Goal: Task Accomplishment & Management: Complete application form

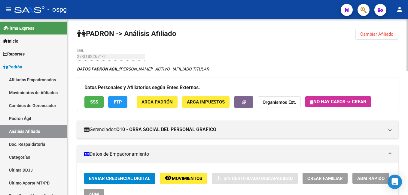
scroll to position [90, 0]
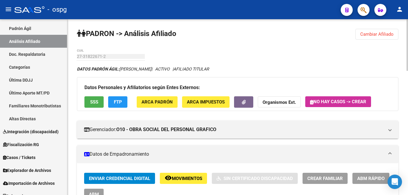
drag, startPoint x: 382, startPoint y: 36, endPoint x: 120, endPoint y: 58, distance: 263.1
click at [382, 36] on span "Cambiar Afiliado" at bounding box center [376, 34] width 33 height 5
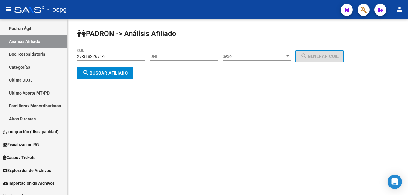
click at [61, 54] on mat-sidenav-container "Firma Express Inicio Calendario SSS Instructivos Contacto OS Reportes Ingresos …" at bounding box center [204, 107] width 408 height 176
paste input "54-"
type input "54-"
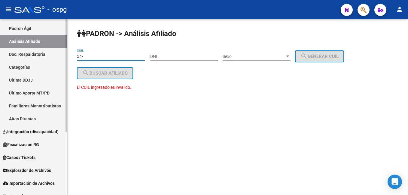
drag, startPoint x: 91, startPoint y: 57, endPoint x: 51, endPoint y: 54, distance: 40.4
click at [51, 54] on mat-sidenav-container "Firma Express Inicio Calendario SSS Instructivos Contacto OS Reportes Ingresos …" at bounding box center [204, 107] width 408 height 176
click at [110, 57] on input "CUIL" at bounding box center [111, 56] width 68 height 5
drag, startPoint x: 110, startPoint y: 57, endPoint x: 129, endPoint y: 62, distance: 19.7
paste input "20-08393716-6"
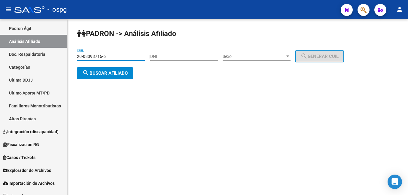
click at [114, 69] on button "search Buscar afiliado" at bounding box center [105, 73] width 56 height 12
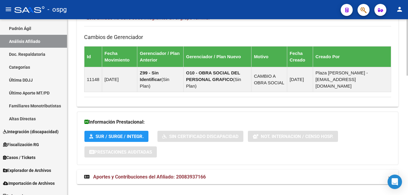
scroll to position [374, 0]
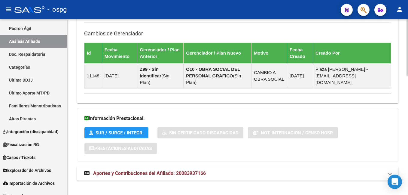
click at [164, 171] on span "Aportes y Contribuciones del Afiliado: 20083937166" at bounding box center [149, 174] width 113 height 6
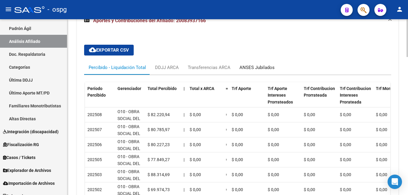
click at [252, 60] on div "ANSES Jubilados" at bounding box center [257, 67] width 44 height 14
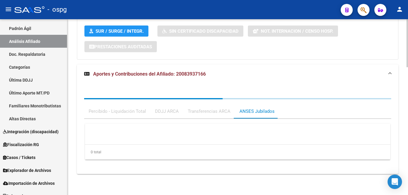
scroll to position [470, 0]
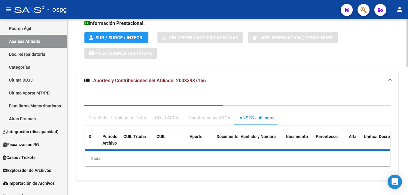
click at [252, 55] on div "Información Prestacional: SUR / SURGE / INTEGR. Sin Certificado Discapacidad No…" at bounding box center [238, 40] width 322 height 54
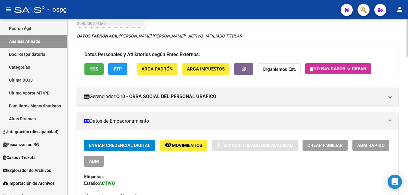
scroll to position [19, 0]
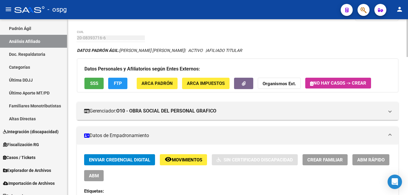
click at [94, 82] on span "SSS" at bounding box center [94, 83] width 8 height 5
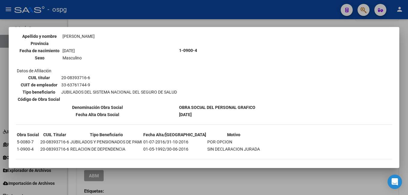
scroll to position [72, 0]
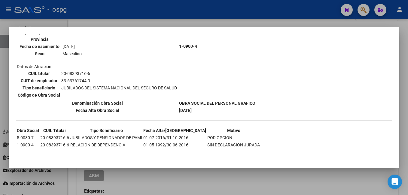
click at [323, 18] on div at bounding box center [204, 97] width 408 height 195
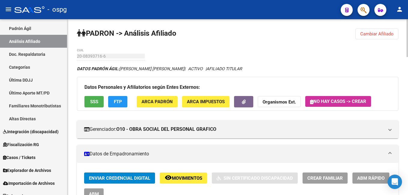
scroll to position [0, 0]
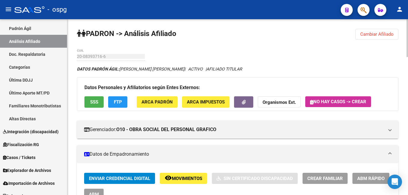
click at [380, 38] on button "Cambiar Afiliado" at bounding box center [377, 34] width 43 height 11
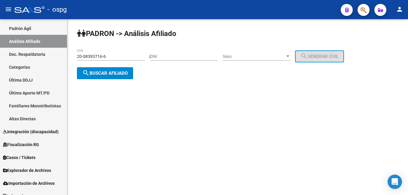
drag, startPoint x: 135, startPoint y: 59, endPoint x: 127, endPoint y: 55, distance: 8.7
click at [102, 58] on div "20-08393716-6 CUIL" at bounding box center [111, 55] width 68 height 12
drag, startPoint x: 128, startPoint y: 55, endPoint x: 115, endPoint y: 59, distance: 13.6
click at [43, 57] on mat-sidenav-container "Firma Express Inicio Calendario SSS Instructivos Contacto OS Reportes Ingresos …" at bounding box center [204, 107] width 408 height 176
paste input "7-05210485-3"
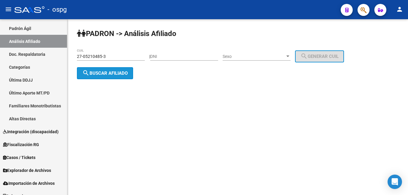
click at [111, 72] on span "search Buscar afiliado" at bounding box center [104, 73] width 45 height 5
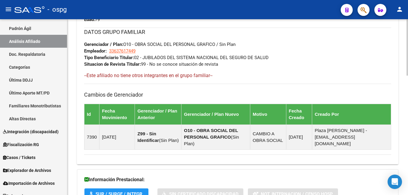
scroll to position [374, 0]
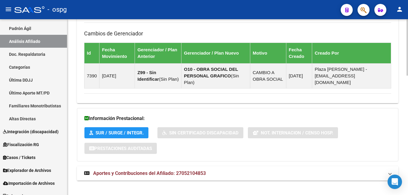
click at [201, 171] on span "Aportes y Contribuciones del Afiliado: 27052104853" at bounding box center [149, 174] width 113 height 6
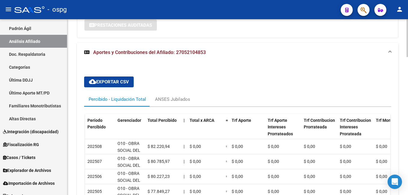
scroll to position [499, 0]
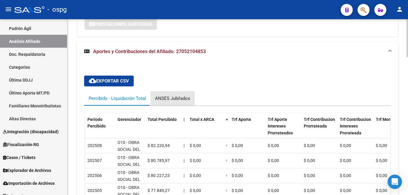
click at [179, 95] on div "ANSES Jubilados" at bounding box center [172, 98] width 35 height 7
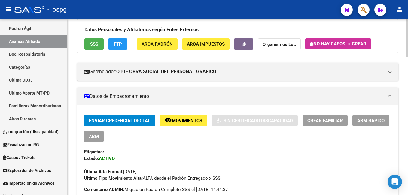
scroll to position [48, 0]
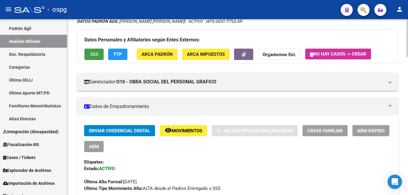
click at [94, 53] on span "SSS" at bounding box center [94, 54] width 8 height 5
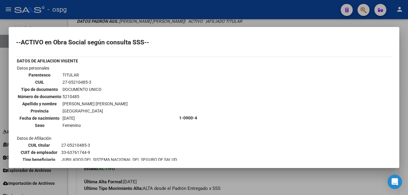
click at [265, 23] on div at bounding box center [204, 97] width 408 height 195
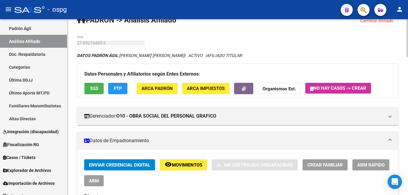
scroll to position [0, 0]
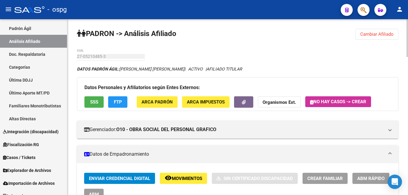
drag, startPoint x: 384, startPoint y: 35, endPoint x: 188, endPoint y: 47, distance: 197.0
click at [384, 35] on span "Cambiar Afiliado" at bounding box center [376, 34] width 33 height 5
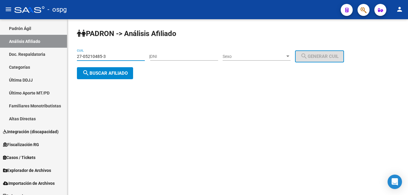
click at [65, 54] on mat-sidenav-container "Firma Express Inicio Calendario SSS Instructivos Contacto OS Reportes Ingresos …" at bounding box center [204, 107] width 408 height 176
paste input "28233849-7"
type input "27-28233849-7"
click at [103, 71] on span "search Buscar afiliado" at bounding box center [104, 73] width 45 height 5
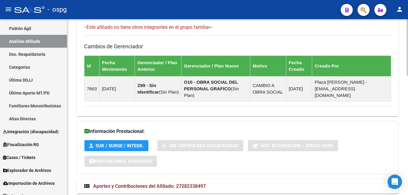
scroll to position [374, 0]
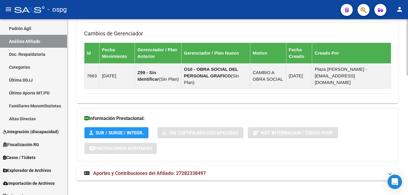
drag, startPoint x: 202, startPoint y: 166, endPoint x: 204, endPoint y: 161, distance: 4.7
click at [202, 171] on span "Aportes y Contribuciones del Afiliado: 27282338497" at bounding box center [149, 174] width 113 height 6
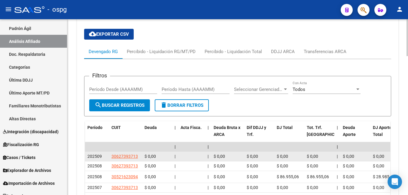
scroll to position [559, 0]
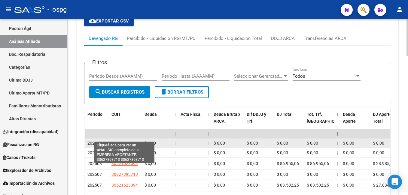
click at [122, 141] on span "30627393713" at bounding box center [125, 143] width 26 height 5
type textarea "30627393713"
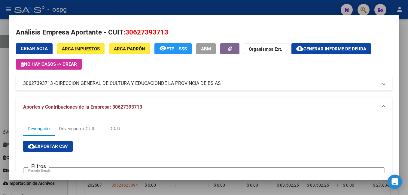
click at [399, 104] on div at bounding box center [204, 97] width 408 height 195
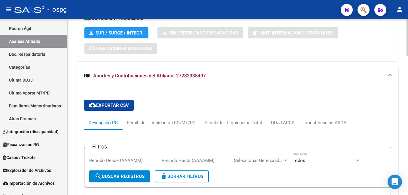
scroll to position [481, 0]
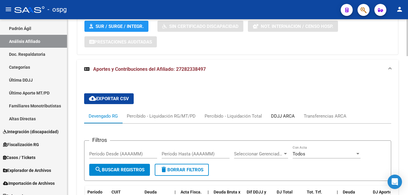
click at [285, 113] on div "DDJJ ARCA" at bounding box center [283, 116] width 24 height 7
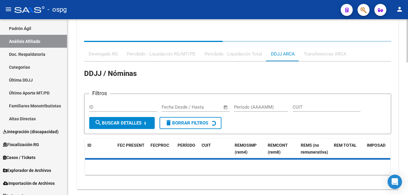
scroll to position [541, 0]
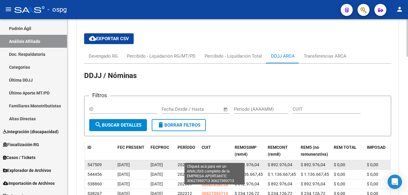
click at [220, 163] on span "30627393713" at bounding box center [215, 165] width 26 height 5
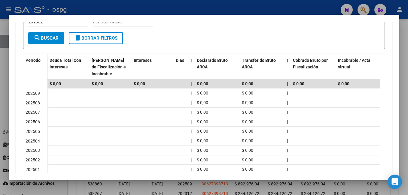
scroll to position [112, 0]
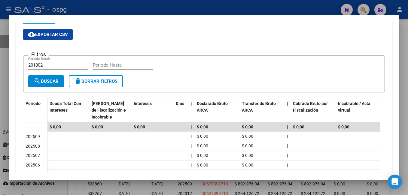
click at [399, 56] on div at bounding box center [204, 97] width 408 height 195
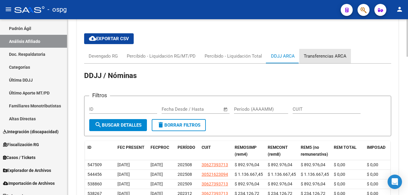
click at [329, 53] on div "Transferencias ARCA" at bounding box center [325, 56] width 43 height 7
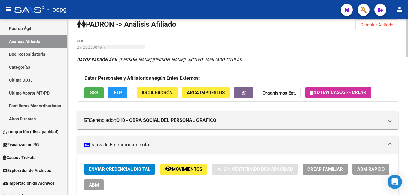
scroll to position [0, 0]
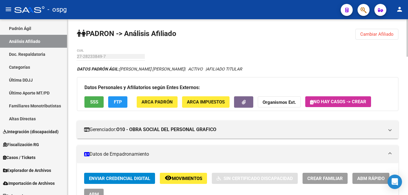
drag, startPoint x: 386, startPoint y: 37, endPoint x: 373, endPoint y: 36, distance: 12.3
click at [385, 37] on span "Cambiar Afiliado" at bounding box center [376, 34] width 33 height 5
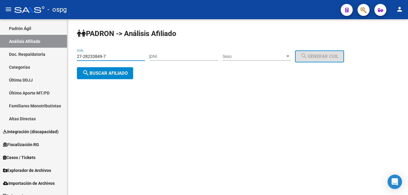
drag, startPoint x: 111, startPoint y: 57, endPoint x: 124, endPoint y: 58, distance: 12.7
click at [31, 55] on mat-sidenav-container "Firma Express Inicio Calendario SSS Instructivos Contacto OS Reportes Ingresos …" at bounding box center [204, 107] width 408 height 176
paste input "0-23222151-9"
type input "20-23222151-9"
drag, startPoint x: 103, startPoint y: 72, endPoint x: 109, endPoint y: 75, distance: 6.5
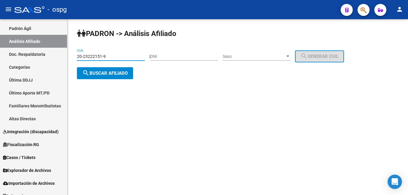
click at [109, 75] on span "search Buscar afiliado" at bounding box center [104, 73] width 45 height 5
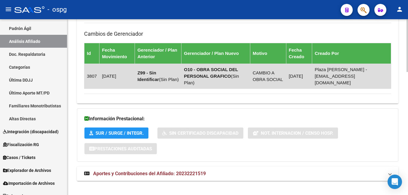
scroll to position [412, 0]
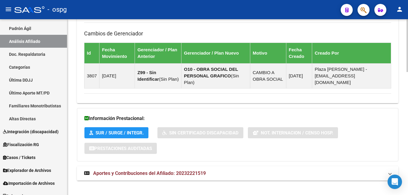
click at [210, 170] on mat-panel-title "Aportes y Contribuciones del Afiliado: 20232221519" at bounding box center [234, 173] width 300 height 7
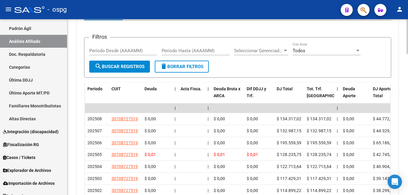
scroll to position [622, 0]
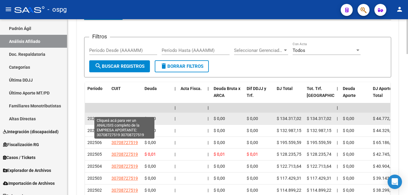
click at [124, 116] on span "30708727519" at bounding box center [125, 118] width 26 height 5
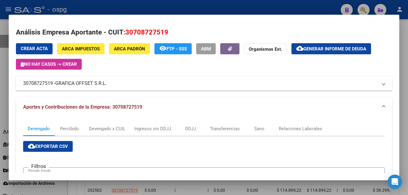
click at [399, 98] on div at bounding box center [204, 97] width 408 height 195
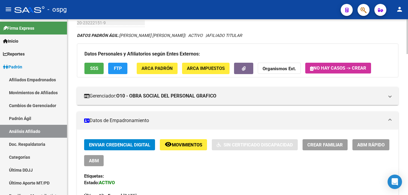
scroll to position [21, 0]
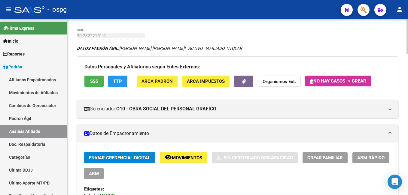
click at [99, 78] on button "SSS" at bounding box center [93, 81] width 19 height 11
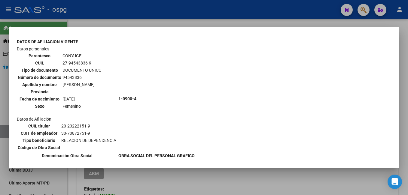
scroll to position [210, 0]
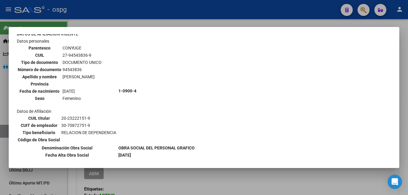
click at [399, 99] on div at bounding box center [204, 97] width 408 height 195
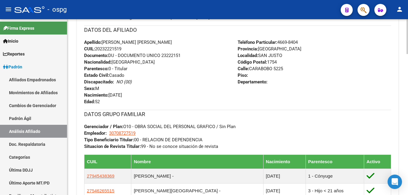
scroll to position [240, 0]
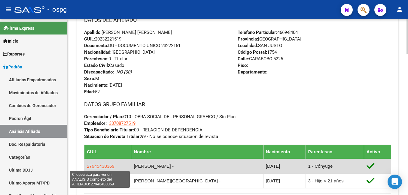
click at [102, 168] on span "27945438369" at bounding box center [101, 166] width 28 height 5
type textarea "27945438369"
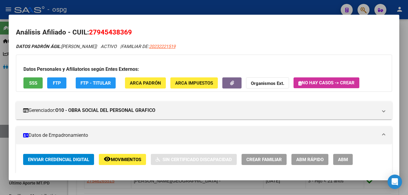
drag, startPoint x: 96, startPoint y: 32, endPoint x: 128, endPoint y: 30, distance: 32.2
click at [128, 30] on span "27945438369" at bounding box center [110, 32] width 43 height 8
drag, startPoint x: 128, startPoint y: 30, endPoint x: 117, endPoint y: 31, distance: 11.4
copy span "94543836"
click at [274, 87] on button "Organismos Ext." at bounding box center [267, 83] width 43 height 11
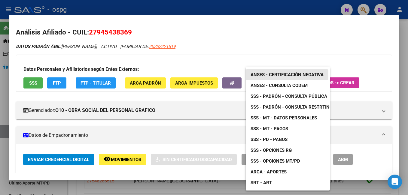
click at [288, 76] on span "ANSES - Certificación Negativa" at bounding box center [287, 74] width 73 height 5
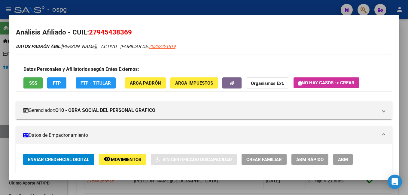
click at [399, 97] on div at bounding box center [204, 97] width 408 height 195
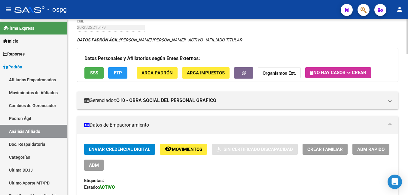
scroll to position [0, 0]
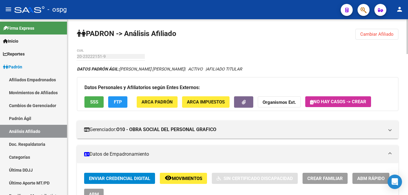
click at [372, 35] on span "Cambiar Afiliado" at bounding box center [376, 34] width 33 height 5
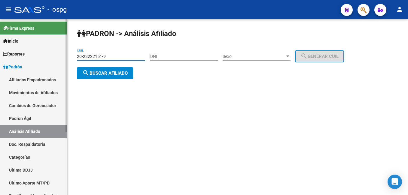
drag, startPoint x: 100, startPoint y: 57, endPoint x: 156, endPoint y: 56, distance: 55.9
click at [65, 56] on mat-sidenav-container "Firma Express Inicio Calendario SSS Instructivos Contacto OS Reportes Ingresos …" at bounding box center [204, 107] width 408 height 176
drag, startPoint x: 138, startPoint y: 55, endPoint x: 112, endPoint y: 59, distance: 26.7
click at [48, 57] on mat-sidenav-container "Firma Express Inicio Calendario SSS Instructivos Contacto OS Reportes Ingresos …" at bounding box center [204, 107] width 408 height 176
paste input "7-94306496-8"
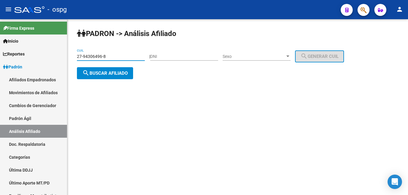
type input "27-94306496-8"
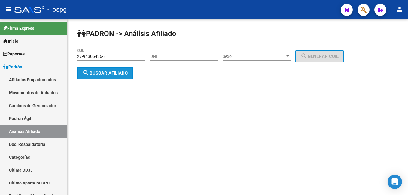
click at [119, 76] on button "search Buscar afiliado" at bounding box center [105, 73] width 56 height 12
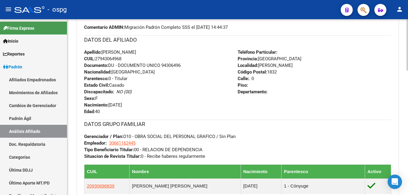
scroll to position [301, 0]
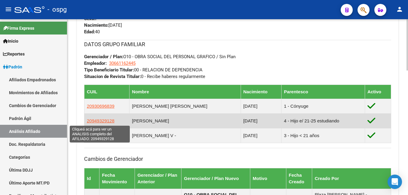
click at [100, 122] on span "20949329128" at bounding box center [101, 120] width 28 height 5
type textarea "20949329128"
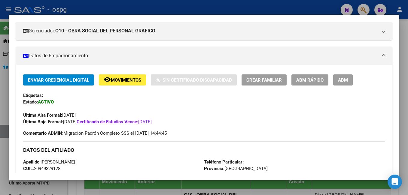
scroll to position [90, 0]
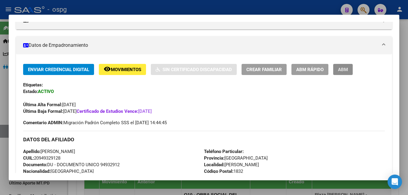
click at [345, 67] on span "ABM" at bounding box center [343, 69] width 10 height 5
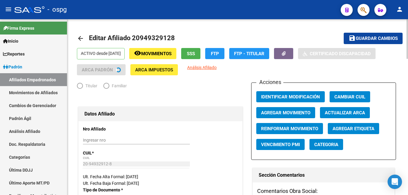
radio input "true"
type input "30-66116244-5"
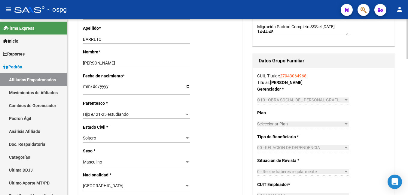
scroll to position [210, 0]
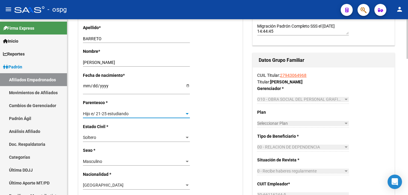
click at [122, 114] on span "Hijo e/ 21-25 estudiando" at bounding box center [106, 114] width 46 height 5
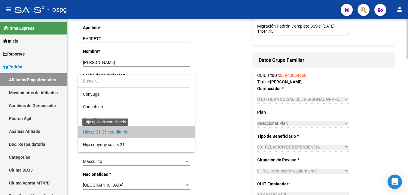
scroll to position [18, 0]
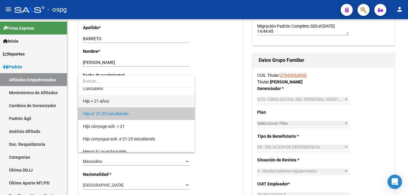
click at [116, 98] on span "Hijo < 21 años" at bounding box center [136, 101] width 107 height 13
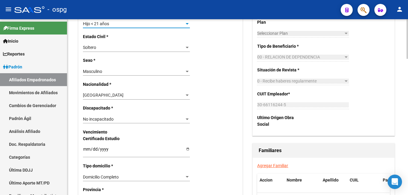
scroll to position [331, 0]
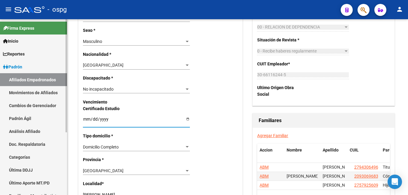
drag, startPoint x: 114, startPoint y: 118, endPoint x: 10, endPoint y: 115, distance: 104.7
click at [7, 113] on mat-sidenav-container "Firma Express Inicio Calendario SSS Instructivos Contacto OS Reportes Ingresos …" at bounding box center [204, 107] width 408 height 176
drag, startPoint x: 112, startPoint y: 120, endPoint x: 88, endPoint y: 118, distance: 23.3
click at [88, 118] on input "[DATE]" at bounding box center [136, 121] width 107 height 9
click at [99, 117] on input "[DATE]" at bounding box center [136, 121] width 107 height 9
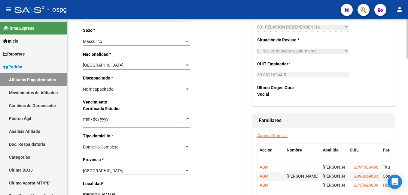
click at [93, 118] on input "Ingresar fecha" at bounding box center [136, 121] width 107 height 9
click at [86, 120] on input "Ingresar fecha" at bounding box center [136, 121] width 107 height 9
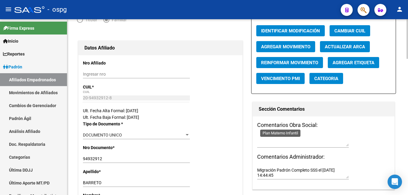
scroll to position [0, 0]
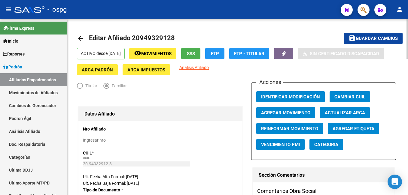
click at [366, 35] on button "save Guardar cambios" at bounding box center [373, 38] width 59 height 11
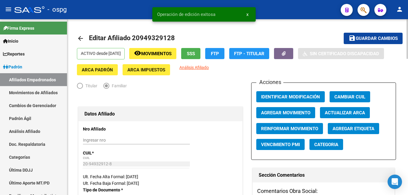
click at [82, 38] on mat-icon "arrow_back" at bounding box center [80, 38] width 7 height 7
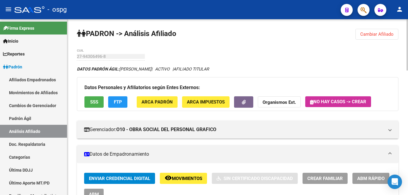
drag, startPoint x: 334, startPoint y: 48, endPoint x: 395, endPoint y: 32, distance: 63.4
click at [395, 32] on button "Cambiar Afiliado" at bounding box center [377, 34] width 43 height 11
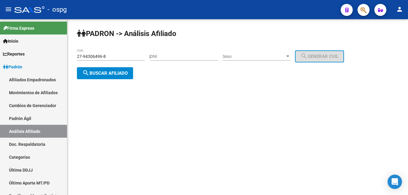
click at [100, 79] on div "PADRON -> Análisis Afiliado 27-94306496-8 CUIL | DNI Sexo Sexo search Generar C…" at bounding box center [237, 58] width 341 height 79
click at [102, 73] on span "search Buscar afiliado" at bounding box center [104, 73] width 45 height 5
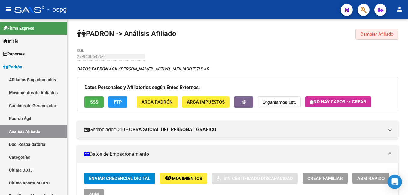
drag, startPoint x: 384, startPoint y: 35, endPoint x: 311, endPoint y: 41, distance: 72.4
click at [384, 32] on span "Cambiar Afiliado" at bounding box center [376, 34] width 33 height 5
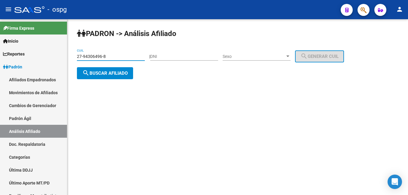
drag, startPoint x: 125, startPoint y: 55, endPoint x: 81, endPoint y: 55, distance: 43.9
click at [11, 53] on mat-sidenav-container "Firma Express Inicio Calendario SSS Instructivos Contacto OS Reportes Ingresos …" at bounding box center [204, 107] width 408 height 176
paste input "0-16919701-7"
type input "20-16919701-7"
click at [108, 72] on span "search Buscar afiliado" at bounding box center [104, 73] width 45 height 5
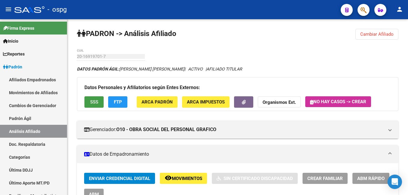
click at [93, 101] on span "SSS" at bounding box center [94, 102] width 8 height 5
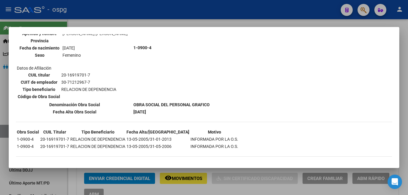
scroll to position [397, 0]
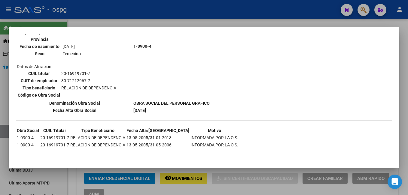
click at [399, 36] on html "menu - ospg person Firma Express Inicio Calendario SSS Instructivos Contacto OS…" at bounding box center [204, 97] width 408 height 195
click at [250, 22] on div at bounding box center [204, 97] width 408 height 195
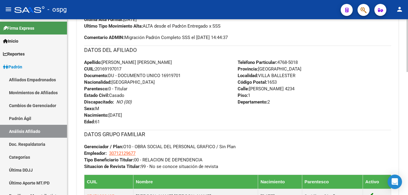
scroll to position [361, 0]
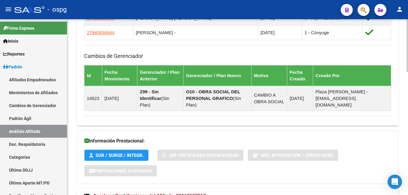
scroll to position [412, 0]
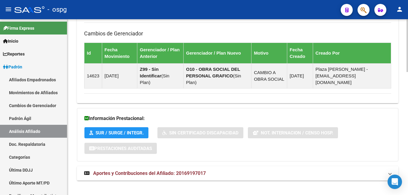
drag, startPoint x: 216, startPoint y: 168, endPoint x: 284, endPoint y: 153, distance: 69.0
click at [222, 170] on mat-panel-title "Aportes y Contribuciones del Afiliado: 20169197017" at bounding box center [234, 173] width 300 height 7
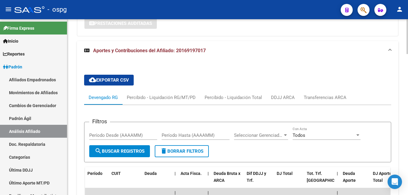
scroll to position [597, 0]
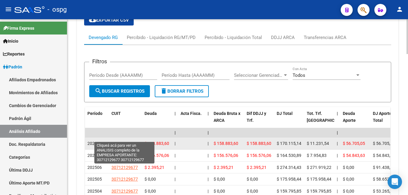
click at [122, 141] on span "30712129677" at bounding box center [125, 143] width 26 height 5
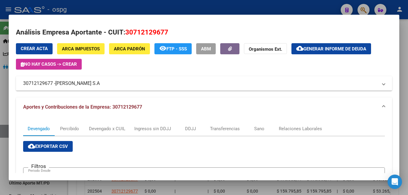
click at [399, 94] on div at bounding box center [204, 97] width 408 height 195
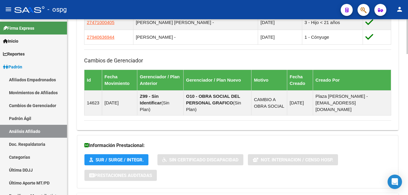
scroll to position [266, 0]
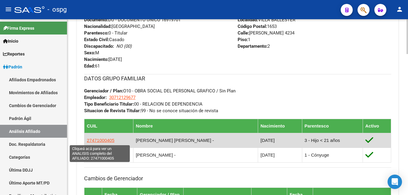
click at [103, 141] on span "27471000405" at bounding box center [101, 140] width 28 height 5
type textarea "27471000405"
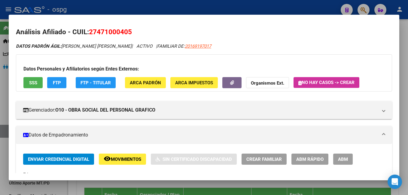
scroll to position [0, 0]
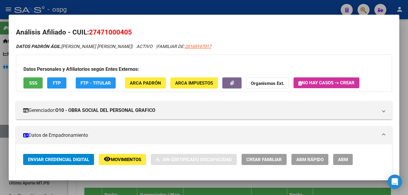
drag, startPoint x: 98, startPoint y: 31, endPoint x: 127, endPoint y: 33, distance: 29.8
click at [127, 33] on span "27471000405" at bounding box center [110, 32] width 43 height 8
copy span "47100040"
click at [275, 85] on strong "Organismos Ext." at bounding box center [267, 83] width 33 height 5
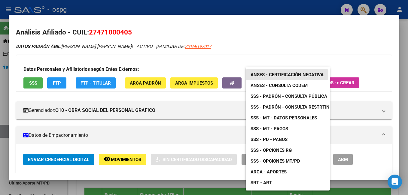
click at [296, 71] on link "ANSES - Certificación Negativa" at bounding box center [287, 74] width 83 height 11
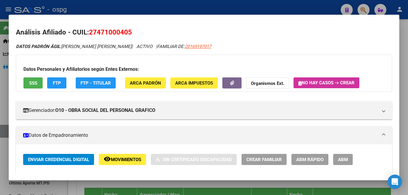
click at [276, 81] on strong "Organismos Ext." at bounding box center [267, 83] width 33 height 5
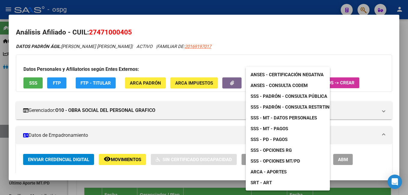
click at [302, 73] on span "ANSES - Certificación Negativa" at bounding box center [287, 74] width 73 height 5
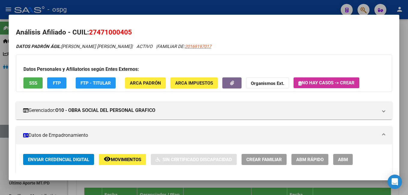
click at [190, 8] on div at bounding box center [204, 97] width 408 height 195
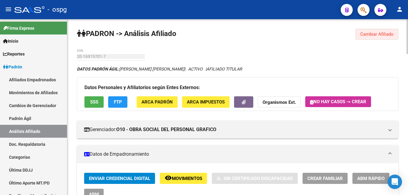
click at [372, 38] on button "Cambiar Afiliado" at bounding box center [377, 34] width 43 height 11
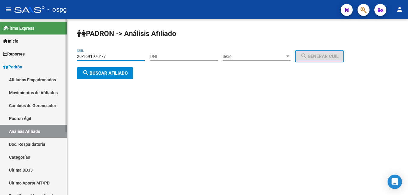
drag, startPoint x: 102, startPoint y: 56, endPoint x: 90, endPoint y: 60, distance: 12.8
click at [33, 60] on mat-sidenav-container "Firma Express Inicio Calendario SSS Instructivos Contacto OS Reportes Ingresos …" at bounding box center [204, 107] width 408 height 176
paste input "23148360-9"
type input "20-23148360-9"
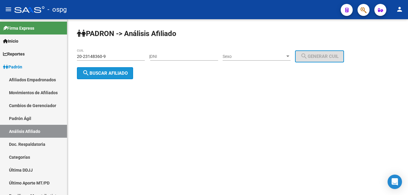
click at [98, 73] on span "search Buscar afiliado" at bounding box center [104, 73] width 45 height 5
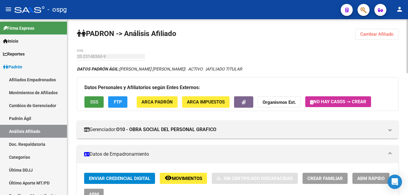
click at [86, 101] on button "SSS" at bounding box center [93, 102] width 19 height 11
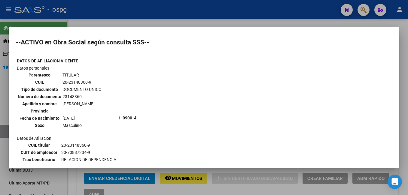
click at [232, 20] on div at bounding box center [204, 97] width 408 height 195
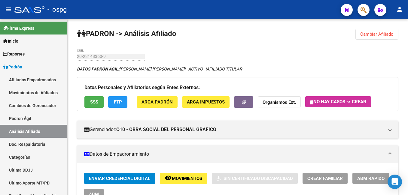
click at [224, 11] on div "- ospg" at bounding box center [175, 9] width 322 height 13
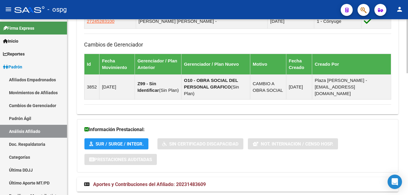
scroll to position [397, 0]
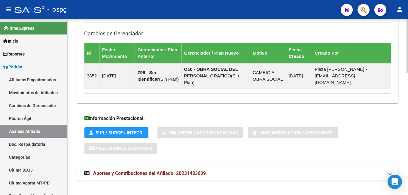
drag, startPoint x: 208, startPoint y: 169, endPoint x: 226, endPoint y: 164, distance: 18.9
click at [209, 170] on mat-panel-title "Aportes y Contribuciones del Afiliado: 20231483609" at bounding box center [234, 173] width 300 height 7
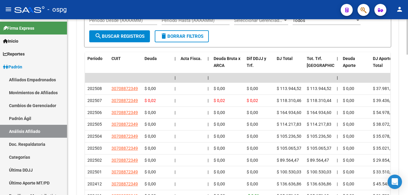
scroll to position [577, 0]
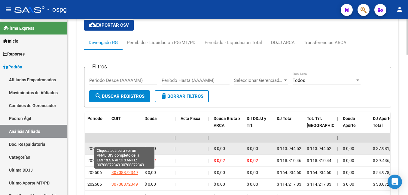
click at [127, 146] on span "30708872349" at bounding box center [125, 148] width 26 height 5
type textarea "30708872349"
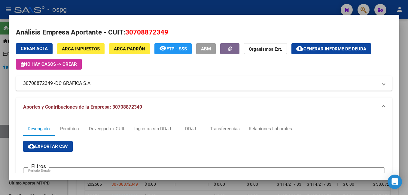
click at [399, 37] on div at bounding box center [204, 97] width 408 height 195
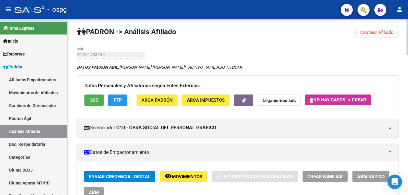
scroll to position [0, 0]
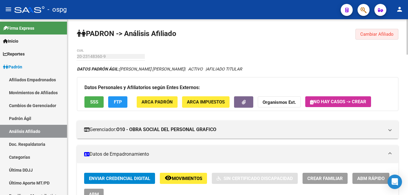
click at [377, 35] on span "Cambiar Afiliado" at bounding box center [376, 34] width 33 height 5
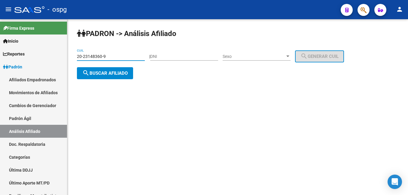
drag, startPoint x: 115, startPoint y: 57, endPoint x: 85, endPoint y: 65, distance: 31.1
click at [27, 60] on mat-sidenav-container "Firma Express Inicio Calendario SSS Instructivos Contacto OS Reportes Ingresos …" at bounding box center [204, 107] width 408 height 176
paste input "08065298-5"
click at [112, 72] on span "search Buscar afiliado" at bounding box center [104, 73] width 45 height 5
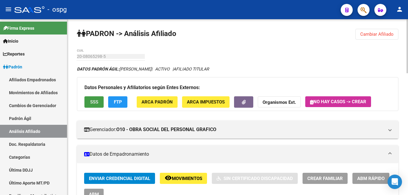
click at [99, 106] on button "SSS" at bounding box center [93, 102] width 19 height 11
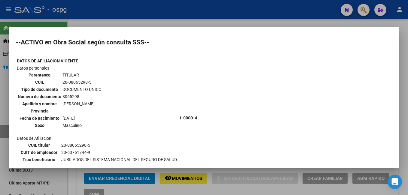
click at [399, 93] on div at bounding box center [204, 97] width 408 height 195
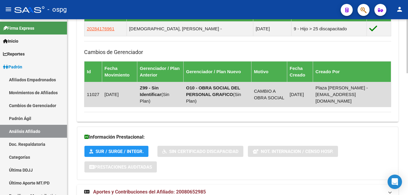
scroll to position [397, 0]
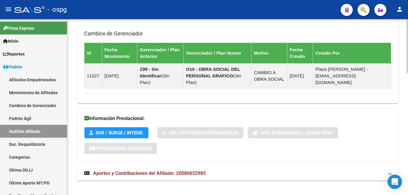
click at [196, 170] on strong "Aportes y Contribuciones del Afiliado: 20080652985" at bounding box center [145, 173] width 122 height 7
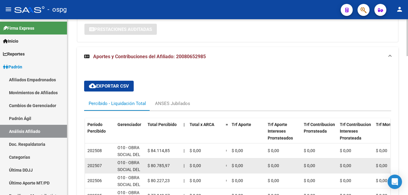
scroll to position [517, 0]
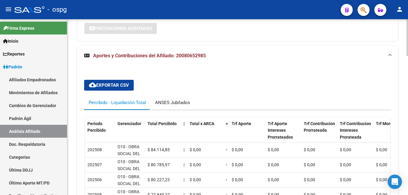
click at [179, 100] on div "ANSES Jubilados" at bounding box center [173, 103] width 44 height 14
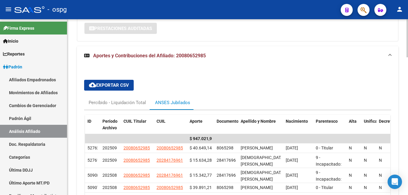
click at [164, 75] on div "cloud_download Exportar CSV Percibido - Liquidación Total ANSES Jubilados ID Pe…" at bounding box center [237, 182] width 307 height 214
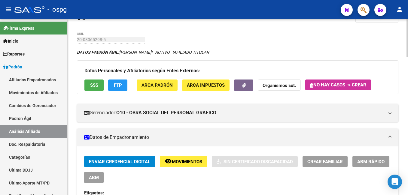
scroll to position [0, 0]
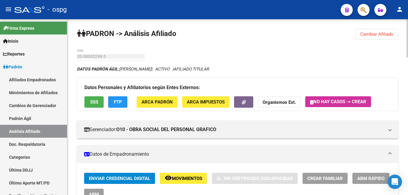
click at [384, 35] on span "Cambiar Afiliado" at bounding box center [376, 34] width 33 height 5
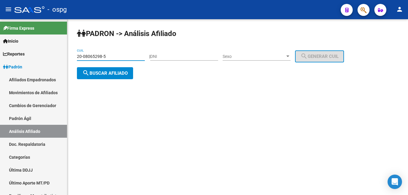
drag, startPoint x: 118, startPoint y: 56, endPoint x: 123, endPoint y: 60, distance: 6.2
click at [14, 68] on mat-sidenav-container "Firma Express Inicio Calendario SSS Instructivos Contacto OS Reportes Ingresos …" at bounding box center [204, 107] width 408 height 176
paste input "24161674-7"
type input "20-24161674-7"
click at [110, 72] on span "search Buscar afiliado" at bounding box center [104, 73] width 45 height 5
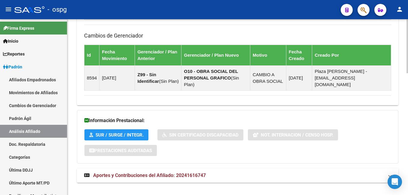
scroll to position [397, 0]
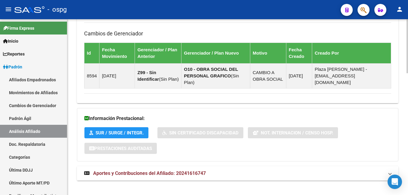
click at [210, 170] on mat-panel-title "Aportes y Contribuciones del Afiliado: 20241616747" at bounding box center [234, 173] width 300 height 7
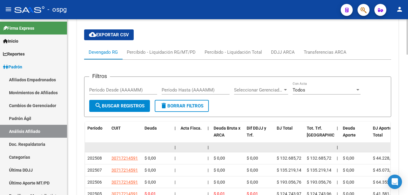
scroll to position [582, 0]
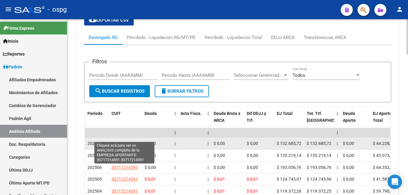
click at [124, 141] on span "30717214591" at bounding box center [125, 143] width 26 height 5
type textarea "30717214591"
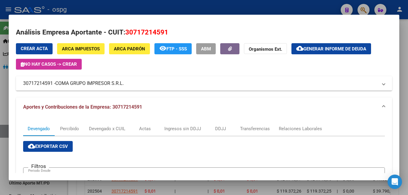
click at [399, 57] on div at bounding box center [204, 97] width 408 height 195
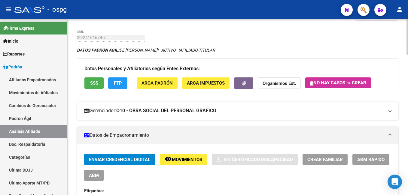
scroll to position [0, 0]
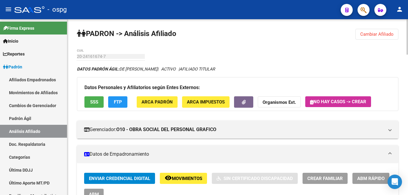
click at [94, 105] on span "SSS" at bounding box center [94, 102] width 8 height 5
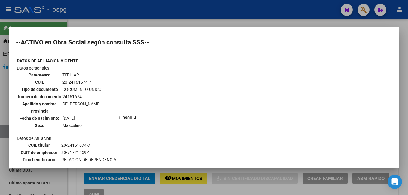
click at [241, 26] on div at bounding box center [204, 97] width 408 height 195
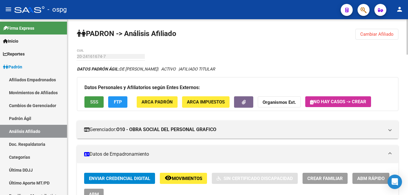
click at [98, 103] on span "SSS" at bounding box center [94, 102] width 8 height 5
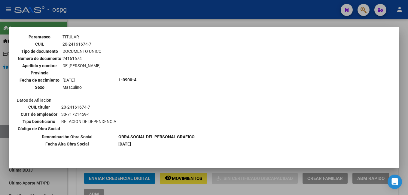
scroll to position [60, 0]
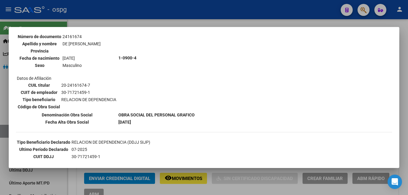
click at [170, 22] on div at bounding box center [204, 97] width 408 height 195
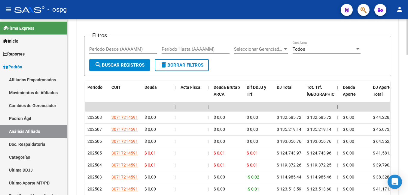
scroll to position [661, 0]
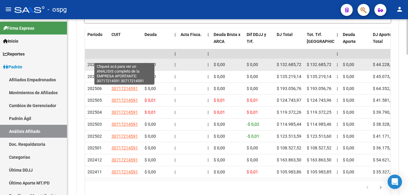
click at [126, 62] on span "30717214591" at bounding box center [125, 64] width 26 height 5
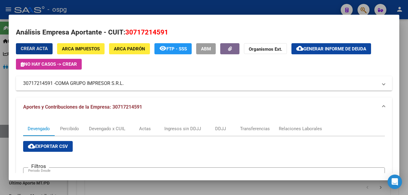
click at [399, 35] on div at bounding box center [204, 97] width 408 height 195
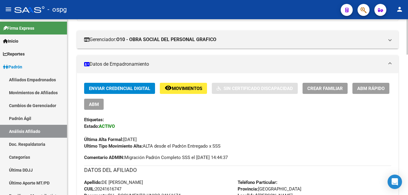
scroll to position [0, 0]
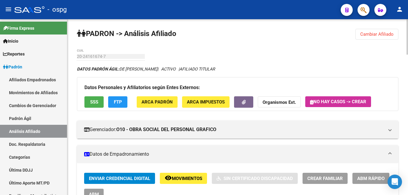
click at [382, 33] on span "Cambiar Afiliado" at bounding box center [376, 34] width 33 height 5
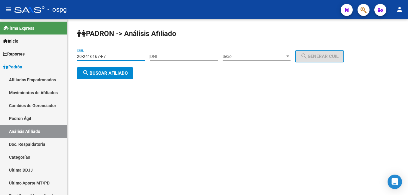
drag, startPoint x: 123, startPoint y: 56, endPoint x: 98, endPoint y: 57, distance: 25.0
click at [41, 55] on mat-sidenav-container "Firma Express Inicio Calendario SSS Instructivos Contacto OS Reportes Ingresos …" at bounding box center [204, 107] width 408 height 176
paste input "7-44965398-5"
type input "27-44965398-5"
click at [101, 72] on span "search Buscar afiliado" at bounding box center [104, 73] width 45 height 5
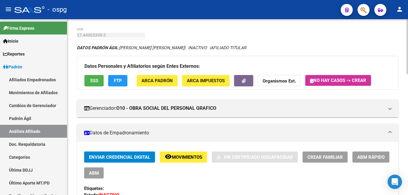
scroll to position [30, 0]
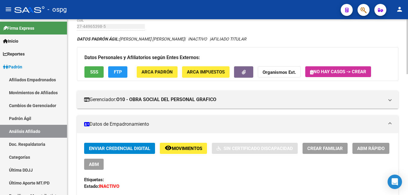
drag, startPoint x: 381, startPoint y: 139, endPoint x: 381, endPoint y: 142, distance: 3.3
click at [383, 148] on span "ABM Rápido" at bounding box center [370, 148] width 27 height 5
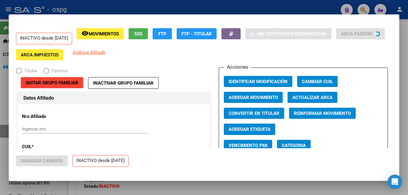
radio input "true"
type input "30-55550710-7"
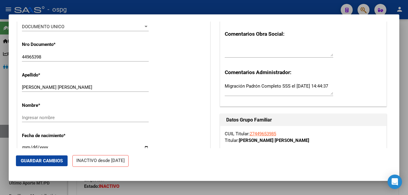
scroll to position [180, 0]
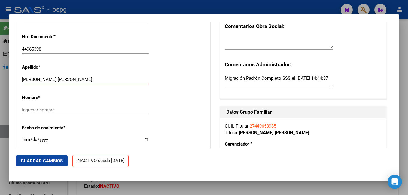
click at [75, 82] on input "[PERSON_NAME] [PERSON_NAME]" at bounding box center [85, 79] width 127 height 5
type input "FARIA"
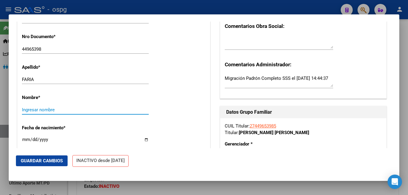
click at [56, 113] on input "Ingresar nombre" at bounding box center [85, 109] width 127 height 5
paste input "[PERSON_NAME]"
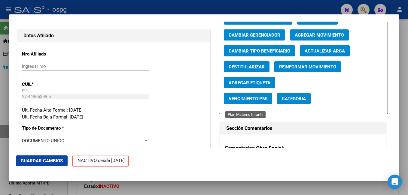
scroll to position [120, 0]
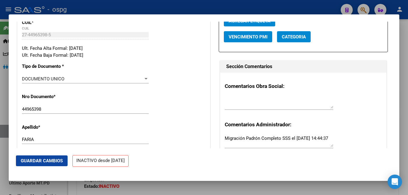
type input "[PERSON_NAME]"
drag, startPoint x: 238, startPoint y: 109, endPoint x: 239, endPoint y: 104, distance: 4.3
click at [239, 105] on textarea at bounding box center [279, 103] width 109 height 12
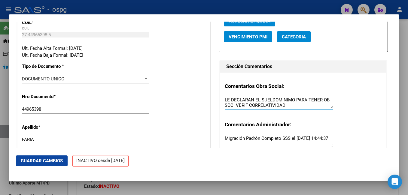
type textarea "LE DECLARAN EL SUELDOMINIMO PARA TENER OB SOC. VERIF CORRELATIVIDAD"
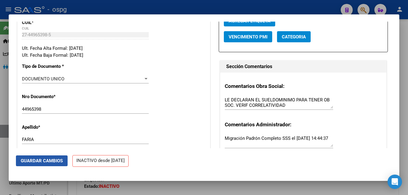
click at [38, 164] on span "Guardar Cambios" at bounding box center [42, 160] width 42 height 5
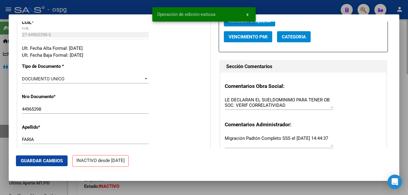
click at [399, 90] on div at bounding box center [204, 97] width 408 height 195
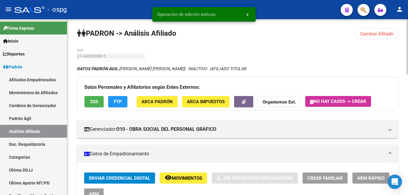
scroll to position [0, 0]
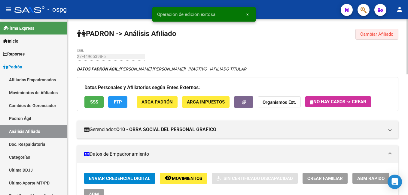
drag, startPoint x: 396, startPoint y: 35, endPoint x: 200, endPoint y: 71, distance: 199.4
click at [395, 35] on button "Cambiar Afiliado" at bounding box center [377, 34] width 43 height 11
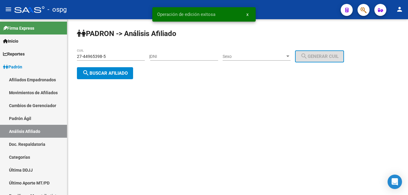
click at [117, 72] on span "search Buscar afiliado" at bounding box center [104, 73] width 45 height 5
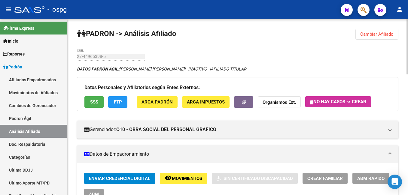
click at [381, 175] on button "ABM Rápido" at bounding box center [371, 178] width 37 height 11
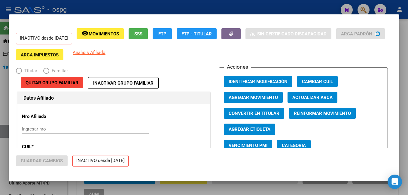
radio input "true"
type input "30-55550710-7"
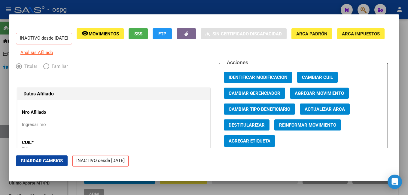
click at [399, 54] on div at bounding box center [204, 97] width 408 height 195
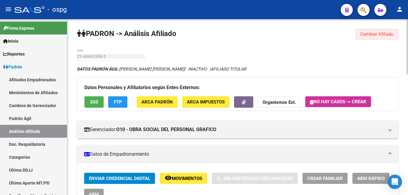
click at [383, 38] on button "Cambiar Afiliado" at bounding box center [377, 34] width 43 height 11
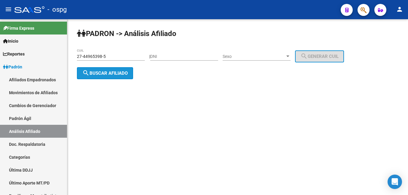
click at [95, 72] on span "search Buscar afiliado" at bounding box center [104, 73] width 45 height 5
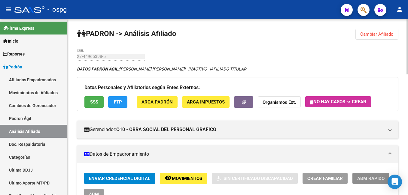
click at [368, 182] on button "ABM Rápido" at bounding box center [371, 178] width 37 height 11
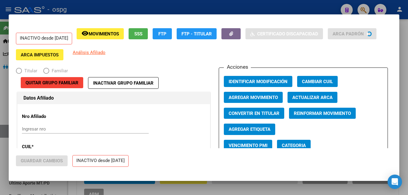
radio input "true"
type input "30-55550710-7"
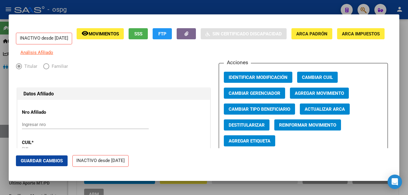
click at [326, 99] on button "Agregar Movimiento" at bounding box center [319, 93] width 59 height 11
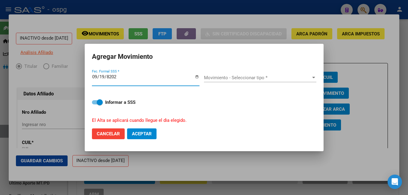
type input "[DATE]"
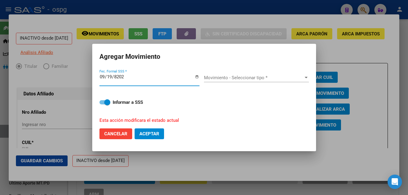
click at [270, 78] on span "Movimiento - Seleccionar tipo *" at bounding box center [254, 77] width 100 height 5
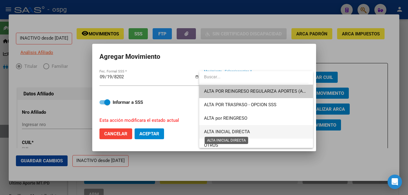
click at [249, 132] on span "ALTA INICIAL DIRECTA" at bounding box center [227, 131] width 46 height 5
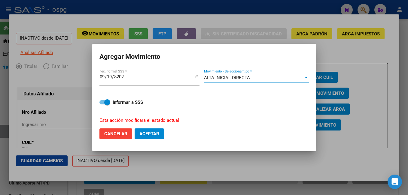
click at [146, 137] on button "Aceptar" at bounding box center [149, 134] width 29 height 11
checkbox input "false"
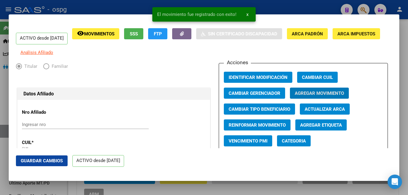
click at [335, 96] on span "Agregar Movimiento" at bounding box center [319, 93] width 49 height 5
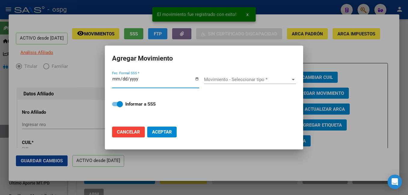
drag, startPoint x: 14, startPoint y: 161, endPoint x: 35, endPoint y: 162, distance: 21.4
click at [31, 162] on div at bounding box center [204, 97] width 408 height 195
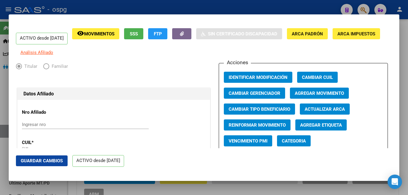
click at [49, 158] on button "Guardar Cambios" at bounding box center [42, 161] width 52 height 11
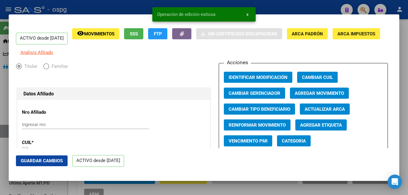
click at [399, 117] on div at bounding box center [204, 97] width 408 height 195
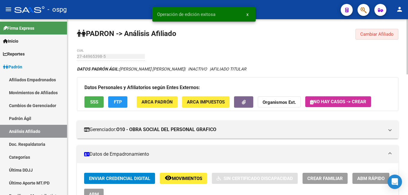
click at [378, 32] on span "Cambiar Afiliado" at bounding box center [376, 34] width 33 height 5
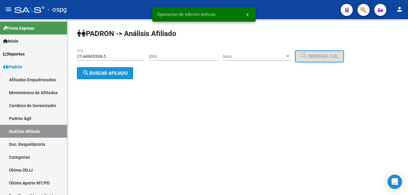
click at [105, 73] on span "search Buscar afiliado" at bounding box center [104, 73] width 45 height 5
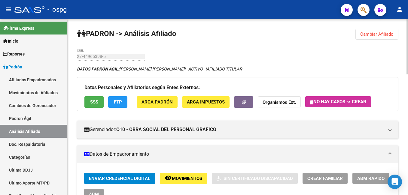
click at [372, 32] on span "Cambiar Afiliado" at bounding box center [376, 34] width 33 height 5
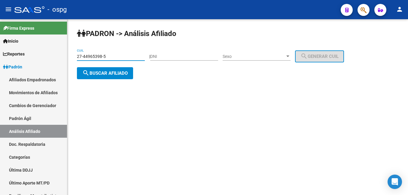
drag, startPoint x: 124, startPoint y: 57, endPoint x: 86, endPoint y: 57, distance: 37.6
click at [12, 58] on mat-sidenav-container "Firma Express Inicio Calendario SSS Instructivos Contacto OS Reportes Ingresos …" at bounding box center [204, 107] width 408 height 176
paste input "0-24161674-7"
click at [113, 75] on span "search Buscar afiliado" at bounding box center [104, 73] width 45 height 5
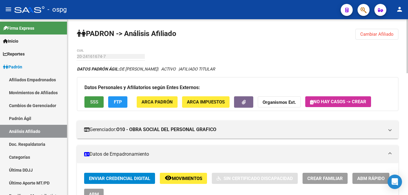
click at [96, 104] on span "SSS" at bounding box center [94, 102] width 8 height 5
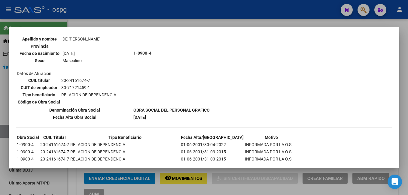
scroll to position [299, 0]
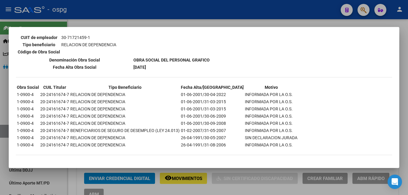
click at [399, 82] on div at bounding box center [204, 97] width 408 height 195
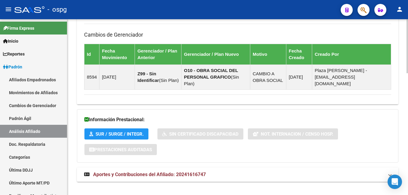
scroll to position [397, 0]
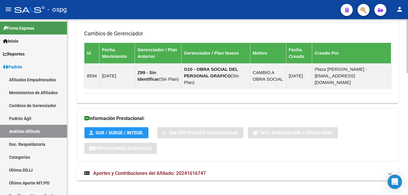
click at [247, 172] on mat-expansion-panel-header "Aportes y Contribuciones del Afiliado: 20241616747" at bounding box center [238, 174] width 322 height 14
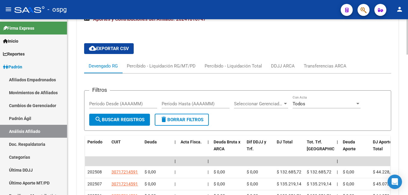
scroll to position [577, 0]
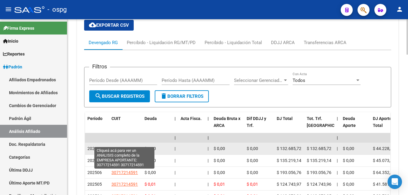
click at [122, 146] on span "30717214591" at bounding box center [125, 148] width 26 height 5
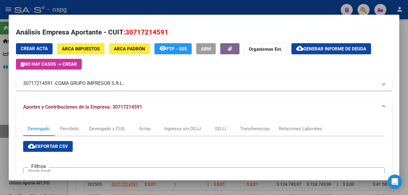
click at [399, 82] on div at bounding box center [204, 97] width 408 height 195
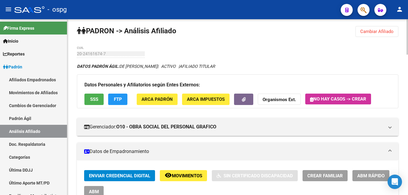
scroll to position [0, 0]
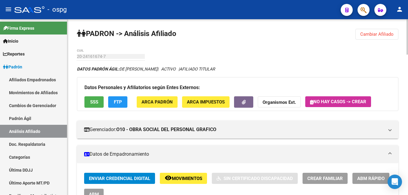
click at [376, 36] on span "Cambiar Afiliado" at bounding box center [376, 34] width 33 height 5
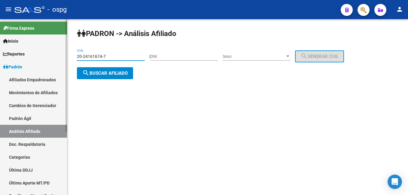
drag, startPoint x: 102, startPoint y: 56, endPoint x: 10, endPoint y: 63, distance: 92.2
click at [6, 63] on mat-sidenav-container "Firma Express Inicio Calendario SSS Instructivos Contacto OS Reportes Ingresos …" at bounding box center [204, 107] width 408 height 176
paste input "92040064-8"
type input "20-92040064-8"
click at [123, 77] on button "search Buscar afiliado" at bounding box center [105, 73] width 56 height 12
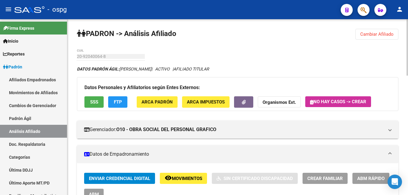
click at [92, 102] on span "SSS" at bounding box center [94, 102] width 8 height 5
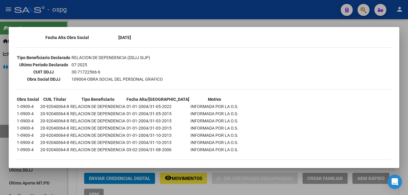
scroll to position [150, 0]
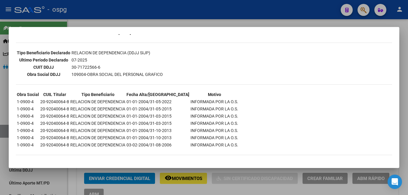
click at [399, 91] on div at bounding box center [204, 97] width 408 height 195
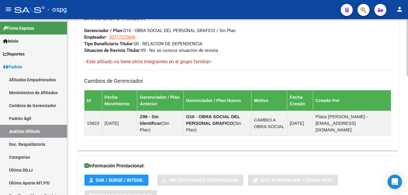
scroll to position [361, 0]
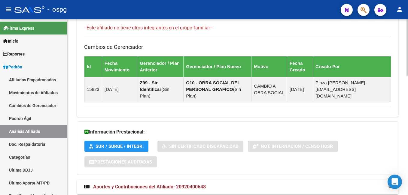
drag, startPoint x: 200, startPoint y: 182, endPoint x: 213, endPoint y: 164, distance: 21.8
click at [201, 184] on span "Aportes y Contribuciones del Afiliado: 20920400648" at bounding box center [149, 187] width 113 height 6
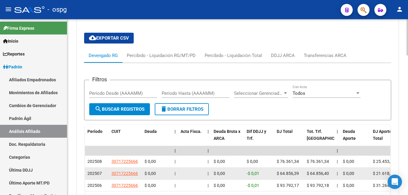
scroll to position [560, 0]
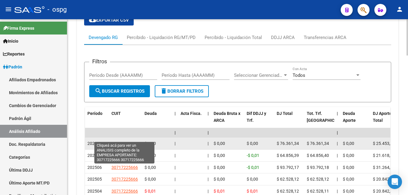
click at [136, 141] on span "30717225666" at bounding box center [125, 143] width 26 height 5
type textarea "30717225666"
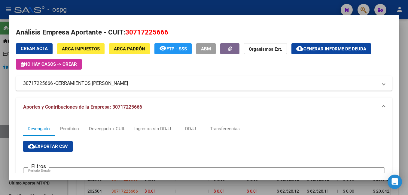
click at [399, 96] on div at bounding box center [204, 97] width 408 height 195
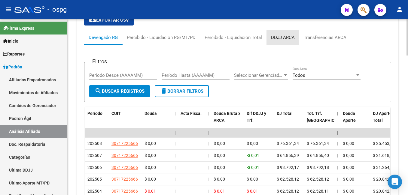
click at [282, 34] on div "DDJJ ARCA" at bounding box center [283, 37] width 24 height 7
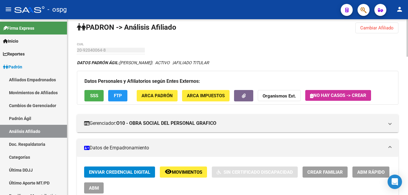
scroll to position [0, 0]
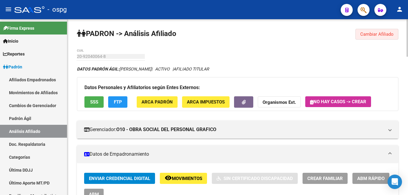
click at [384, 36] on span "Cambiar Afiliado" at bounding box center [376, 34] width 33 height 5
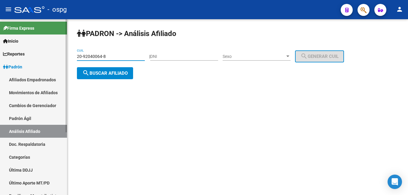
drag, startPoint x: 123, startPoint y: 56, endPoint x: 59, endPoint y: 59, distance: 64.4
click at [59, 59] on mat-sidenav-container "Firma Express Inicio Calendario SSS Instructivos Contacto OS Reportes Ingresos …" at bounding box center [204, 107] width 408 height 176
paste input "3-24882728-9"
type input "23-24882728-9"
click at [109, 75] on span "search Buscar afiliado" at bounding box center [104, 73] width 45 height 5
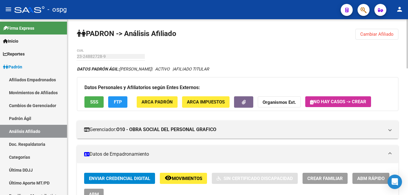
click at [92, 102] on span "SSS" at bounding box center [94, 102] width 8 height 5
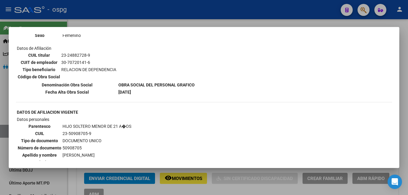
scroll to position [361, 0]
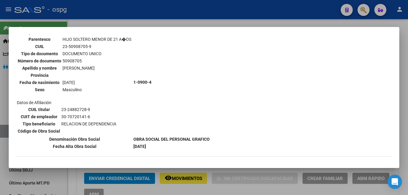
click at [399, 81] on div at bounding box center [204, 97] width 408 height 195
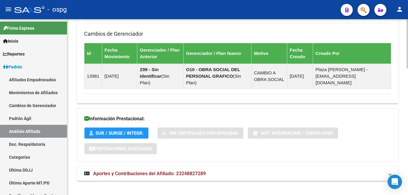
scroll to position [453, 0]
drag, startPoint x: 187, startPoint y: 164, endPoint x: 191, endPoint y: 165, distance: 3.5
click at [191, 171] on span "Aportes y Contribuciones del Afiliado: 23248827289" at bounding box center [149, 174] width 113 height 6
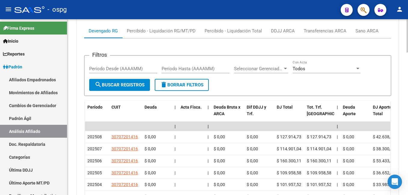
scroll to position [663, 0]
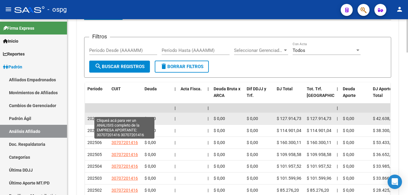
click at [128, 116] on span "30707201416" at bounding box center [125, 118] width 26 height 5
type textarea "30707201416"
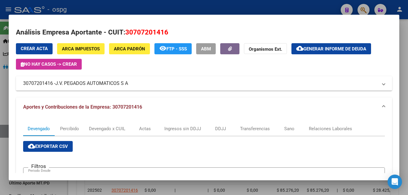
click at [399, 105] on div at bounding box center [204, 97] width 408 height 195
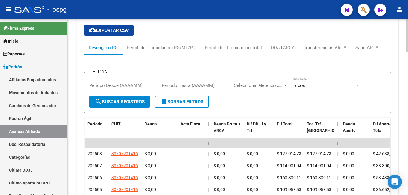
scroll to position [573, 0]
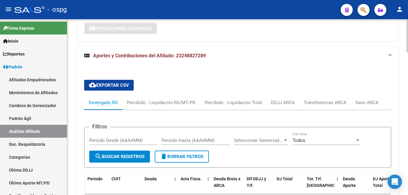
click at [391, 98] on div "Devengado RG Percibido - Liquidación RG/MT/PD Percibido - Liquidación Total DDJ…" at bounding box center [237, 103] width 307 height 14
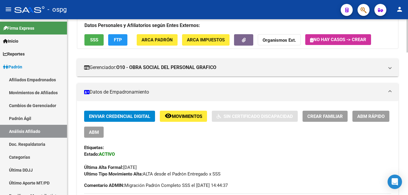
scroll to position [0, 0]
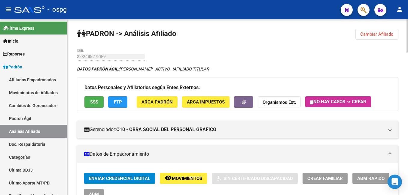
drag, startPoint x: 377, startPoint y: 32, endPoint x: 301, endPoint y: 39, distance: 76.7
click at [375, 32] on span "Cambiar Afiliado" at bounding box center [376, 34] width 33 height 5
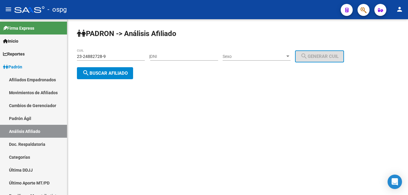
drag, startPoint x: 116, startPoint y: 59, endPoint x: 78, endPoint y: 60, distance: 38.2
click at [76, 60] on div "PADRON -> Análisis Afiliado 23-24882728-9 CUIL | DNI Sexo Sexo search Generar C…" at bounding box center [237, 58] width 341 height 79
paste input "7-24927795-4"
click at [121, 74] on span "search Buscar afiliado" at bounding box center [104, 73] width 45 height 5
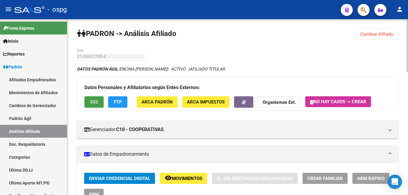
click at [88, 104] on button "SSS" at bounding box center [93, 102] width 19 height 11
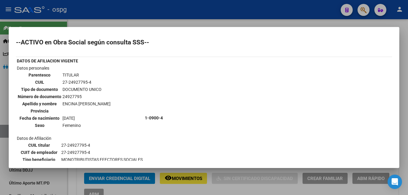
click at [399, 73] on div at bounding box center [204, 97] width 408 height 195
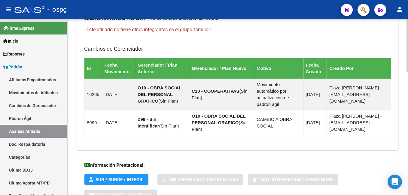
scroll to position [406, 0]
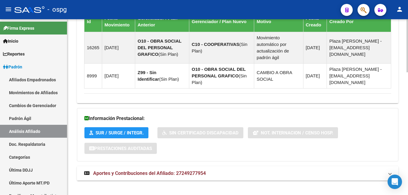
click at [131, 171] on mat-expansion-panel-header "Aportes y Contribuciones del Afiliado: 27249277954" at bounding box center [238, 174] width 322 height 14
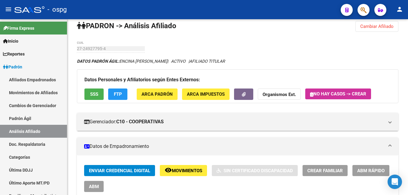
scroll to position [0, 0]
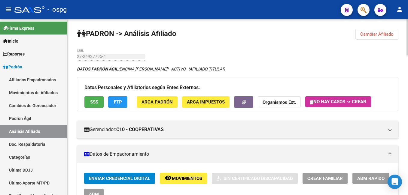
click at [367, 38] on button "Cambiar Afiliado" at bounding box center [377, 34] width 43 height 11
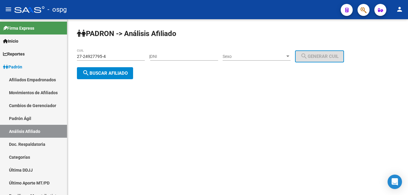
drag, startPoint x: 72, startPoint y: 56, endPoint x: 100, endPoint y: 57, distance: 27.4
click at [69, 57] on div "PADRON -> Análisis Afiliado 27-24927795-4 CUIL | DNI Sexo Sexo search Generar C…" at bounding box center [237, 58] width 341 height 79
drag, startPoint x: 118, startPoint y: 57, endPoint x: 124, endPoint y: 57, distance: 6.0
paste input "0-14897973-2"
click at [112, 72] on span "search Buscar afiliado" at bounding box center [104, 73] width 45 height 5
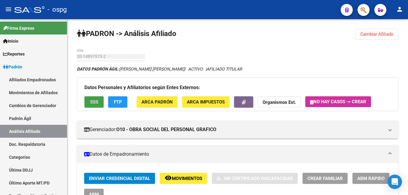
click at [95, 103] on span "SSS" at bounding box center [94, 102] width 8 height 5
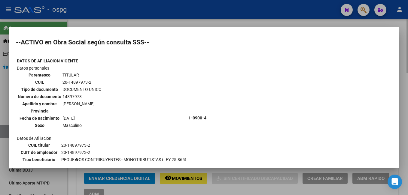
click at [112, 22] on div at bounding box center [204, 97] width 408 height 195
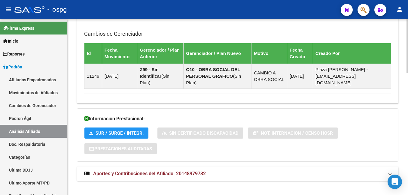
scroll to position [397, 0]
click at [188, 171] on span "Aportes y Contribuciones del Afiliado: 20148979732" at bounding box center [149, 174] width 113 height 6
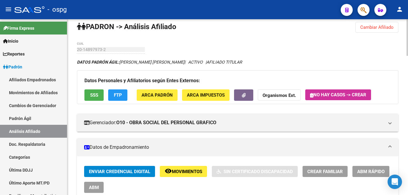
scroll to position [0, 0]
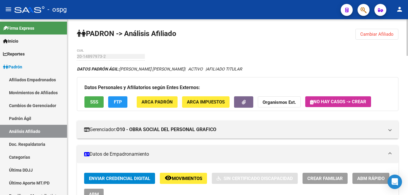
click at [116, 100] on span "FTP" at bounding box center [118, 102] width 8 height 5
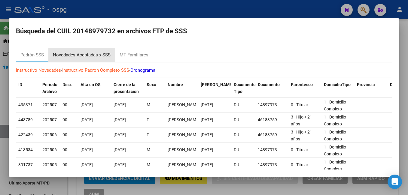
click at [89, 51] on div "Novedades Aceptadas x SSS" at bounding box center [81, 55] width 67 height 14
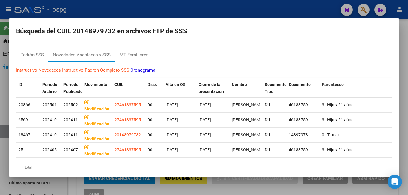
drag, startPoint x: 201, startPoint y: 2, endPoint x: 199, endPoint y: 7, distance: 5.3
click at [200, 6] on div at bounding box center [204, 97] width 408 height 195
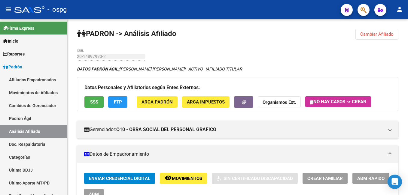
click at [199, 8] on div "- ospg" at bounding box center [175, 9] width 322 height 13
click at [381, 34] on span "Cambiar Afiliado" at bounding box center [376, 34] width 33 height 5
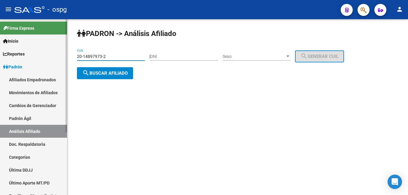
drag, startPoint x: 137, startPoint y: 58, endPoint x: 47, endPoint y: 58, distance: 90.8
click at [47, 58] on mat-sidenav-container "Firma Express Inicio Calendario SSS Instructivos Contacto OS Reportes Ingresos …" at bounding box center [204, 107] width 408 height 176
paste input "34434646"
type input "20-34434646-2"
drag, startPoint x: 112, startPoint y: 85, endPoint x: 108, endPoint y: 77, distance: 8.7
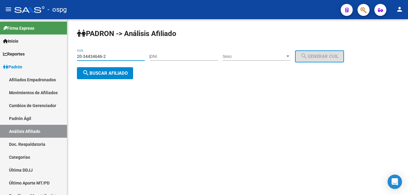
click at [112, 85] on div "PADRON -> Análisis Afiliado 20-34434646-2 CUIL | DNI Sexo Sexo search Generar C…" at bounding box center [237, 58] width 341 height 79
click at [108, 77] on button "search Buscar afiliado" at bounding box center [105, 73] width 56 height 12
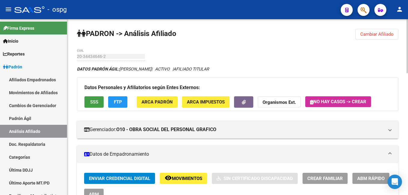
click at [91, 104] on span "SSS" at bounding box center [94, 102] width 8 height 5
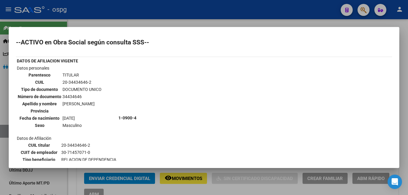
click at [399, 78] on div at bounding box center [204, 97] width 408 height 195
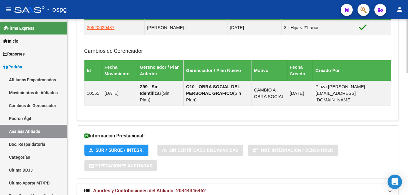
scroll to position [397, 0]
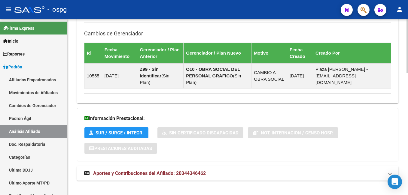
click at [162, 171] on mat-expansion-panel-header "Aportes y Contribuciones del Afiliado: 20344346462" at bounding box center [238, 174] width 322 height 14
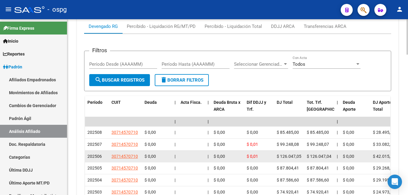
scroll to position [607, 0]
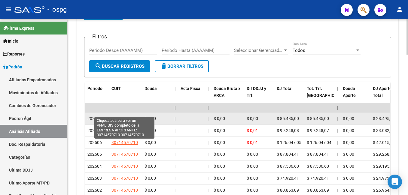
click at [125, 116] on span "30714570710" at bounding box center [125, 118] width 26 height 5
type textarea "30714570710"
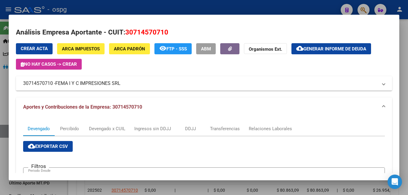
click at [153, 12] on div at bounding box center [204, 97] width 408 height 195
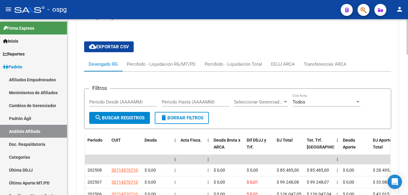
scroll to position [547, 0]
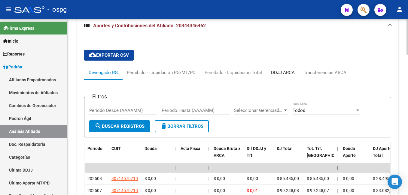
click at [281, 69] on div "DDJJ ARCA" at bounding box center [283, 72] width 24 height 7
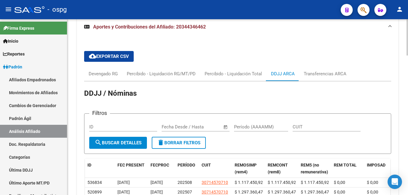
scroll to position [607, 0]
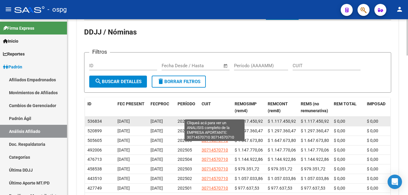
click at [217, 119] on span "30714570710" at bounding box center [215, 121] width 26 height 5
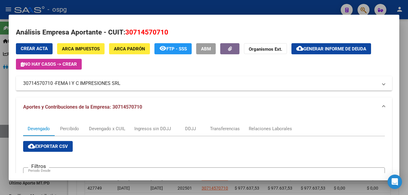
click at [399, 25] on div at bounding box center [204, 97] width 408 height 195
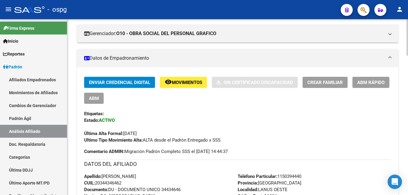
scroll to position [0, 0]
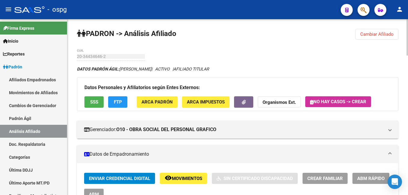
drag, startPoint x: 369, startPoint y: 32, endPoint x: 353, endPoint y: 30, distance: 15.7
click at [370, 31] on button "Cambiar Afiliado" at bounding box center [377, 34] width 43 height 11
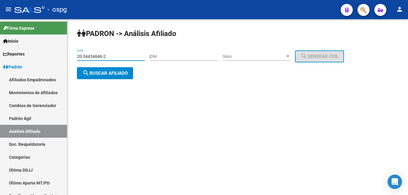
drag, startPoint x: 122, startPoint y: 57, endPoint x: 99, endPoint y: 52, distance: 23.3
click at [28, 54] on mat-sidenav-container "Firma Express Inicio Calendario SSS Instructivos Contacto OS Reportes Ingresos …" at bounding box center [204, 107] width 408 height 176
paste input "27367121-9"
type input "20-27367121-9"
click at [118, 72] on span "search Buscar afiliado" at bounding box center [104, 73] width 45 height 5
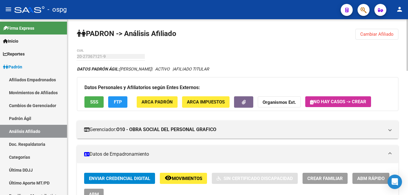
click at [92, 99] on button "SSS" at bounding box center [93, 102] width 19 height 11
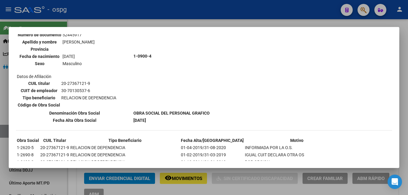
scroll to position [391, 0]
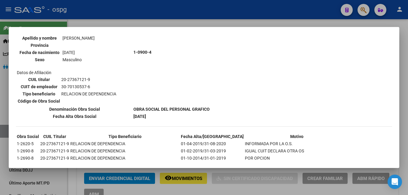
click at [399, 87] on div at bounding box center [204, 97] width 408 height 195
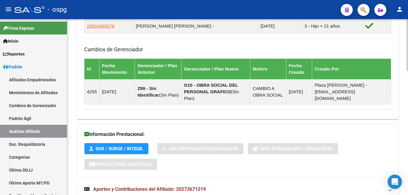
scroll to position [424, 0]
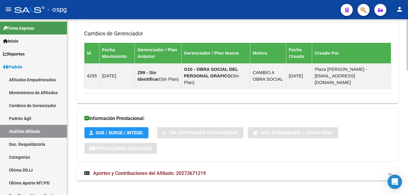
click at [163, 171] on span "Aportes y Contribuciones del Afiliado: 20273671219" at bounding box center [149, 174] width 113 height 6
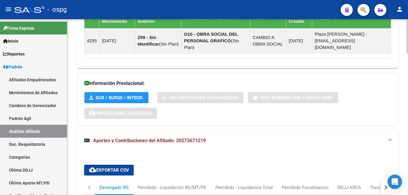
scroll to position [519, 0]
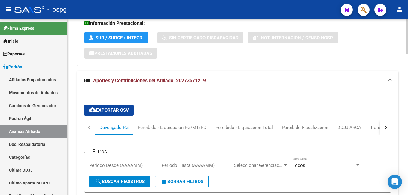
click at [386, 126] on div "button" at bounding box center [385, 128] width 4 height 4
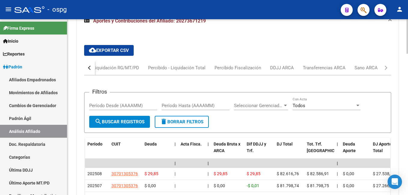
scroll to position [579, 0]
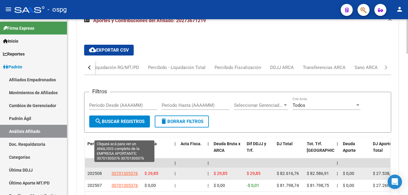
click at [130, 171] on span "30701305376" at bounding box center [125, 173] width 26 height 5
type textarea "30701305376"
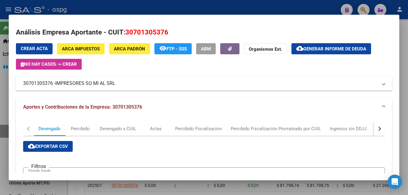
click at [399, 131] on div at bounding box center [204, 97] width 408 height 195
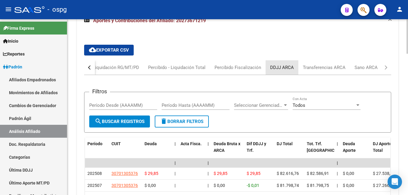
click at [280, 64] on div "DDJJ ARCA" at bounding box center [282, 67] width 24 height 7
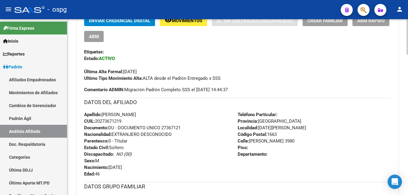
scroll to position [0, 0]
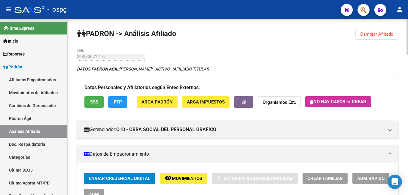
drag, startPoint x: 381, startPoint y: 35, endPoint x: 340, endPoint y: 38, distance: 41.6
click at [381, 35] on span "Cambiar Afiliado" at bounding box center [376, 34] width 33 height 5
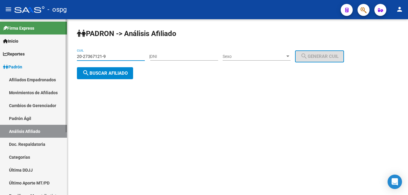
drag, startPoint x: 120, startPoint y: 55, endPoint x: 0, endPoint y: 22, distance: 124.6
click at [0, 24] on html "menu - ospg person Firma Express Inicio Calendario SSS Instructivos Contacto OS…" at bounding box center [204, 97] width 408 height 195
type input "27-43175817-8"
click at [116, 71] on span "search Buscar afiliado" at bounding box center [104, 73] width 45 height 5
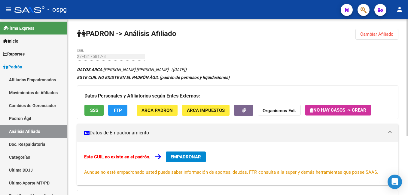
click at [186, 157] on span "EMPADRONAR" at bounding box center [186, 157] width 30 height 5
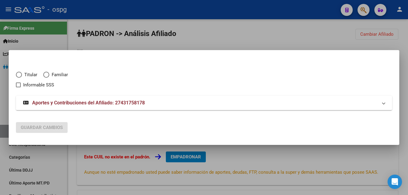
click at [20, 75] on span "Elija una opción" at bounding box center [19, 75] width 6 height 6
click at [20, 75] on input "Titular" at bounding box center [19, 75] width 6 height 6
radio input "true"
checkbox input "true"
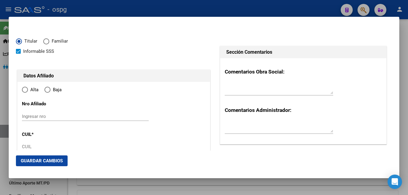
type input "27-43175817-8"
type input "43175817"
type input "OROS [PERSON_NAME]"
type input "[PERSON_NAME]"
type input "[DATE]"
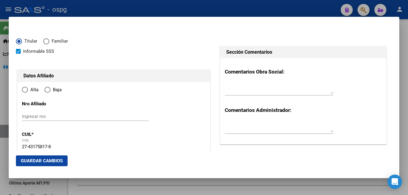
type input "CABA"
type input "1437"
type input "MATANZA"
type input "3625"
radio input "true"
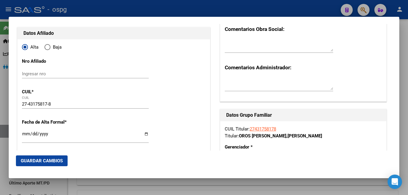
type input "CABA"
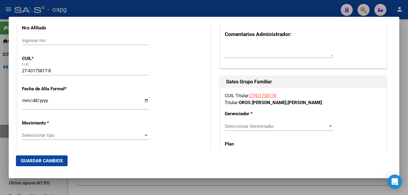
scroll to position [90, 0]
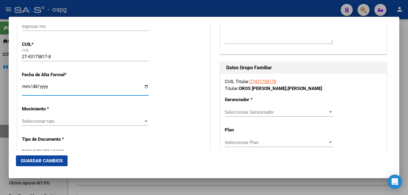
drag, startPoint x: 23, startPoint y: 87, endPoint x: 16, endPoint y: 79, distance: 10.9
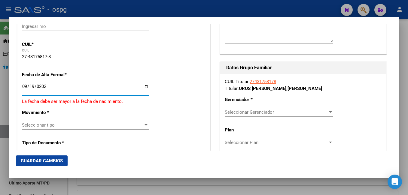
type input "[DATE]"
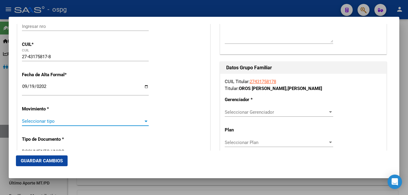
click at [41, 121] on span "Seleccionar tipo" at bounding box center [82, 121] width 121 height 5
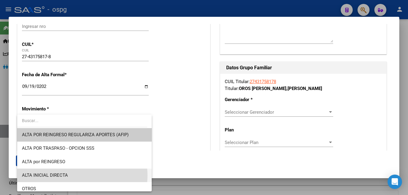
click at [81, 176] on span "ALTA INICIAL DIRECTA" at bounding box center [84, 176] width 125 height 14
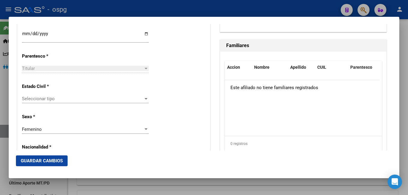
scroll to position [331, 0]
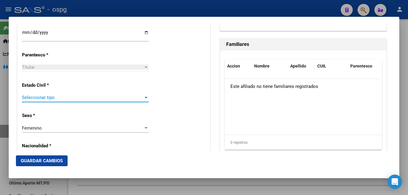
click at [41, 100] on span "Seleccionar tipo" at bounding box center [82, 97] width 121 height 5
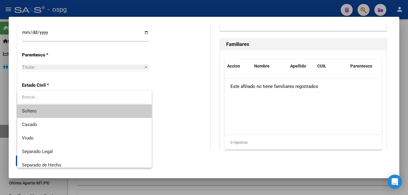
click at [35, 116] on span "Soltero" at bounding box center [84, 112] width 125 height 14
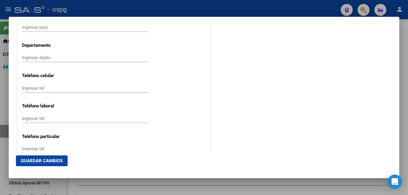
scroll to position [752, 0]
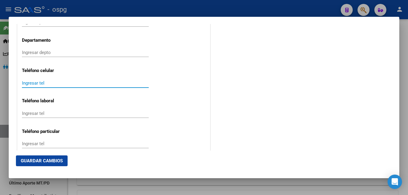
drag, startPoint x: 44, startPoint y: 85, endPoint x: 35, endPoint y: 79, distance: 10.8
click at [36, 80] on div "Ingresar tel" at bounding box center [85, 83] width 127 height 9
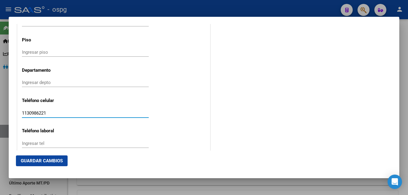
scroll to position [812, 0]
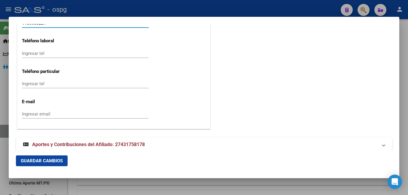
type input "1130986221"
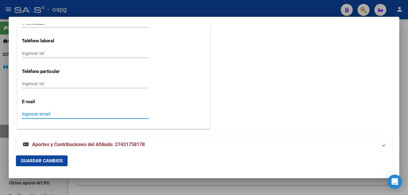
drag, startPoint x: 59, startPoint y: 115, endPoint x: 59, endPoint y: 112, distance: 3.6
click at [59, 112] on input "Ingresar email" at bounding box center [85, 114] width 127 height 5
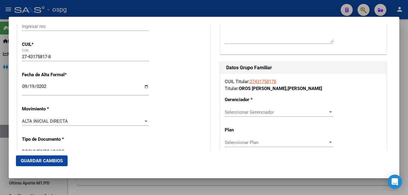
scroll to position [0, 0]
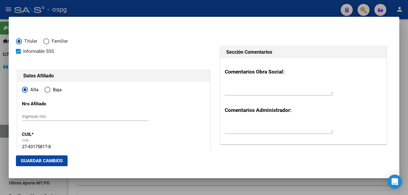
type input "[EMAIL_ADDRESS][DOMAIN_NAME]"
click at [43, 163] on span "Guardar Cambios" at bounding box center [42, 160] width 42 height 5
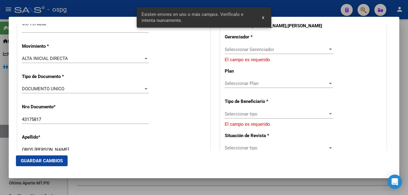
scroll to position [150, 0]
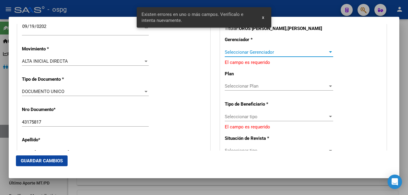
click at [277, 51] on span "Seleccionar Gerenciador" at bounding box center [276, 52] width 103 height 5
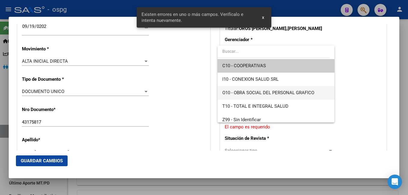
click at [295, 95] on span "O10 - OBRA SOCIAL DEL PERSONAL GRAFICO" at bounding box center [268, 92] width 92 height 5
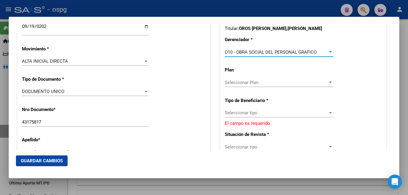
click at [273, 113] on span "Seleccionar tipo" at bounding box center [276, 112] width 103 height 5
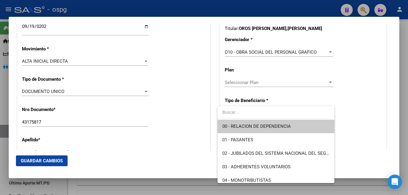
click at [293, 128] on span "00 - RELACION DE DEPENDENCIA" at bounding box center [275, 127] width 107 height 14
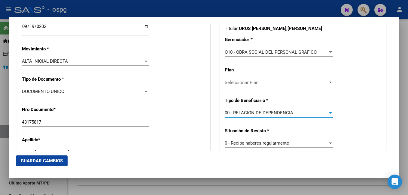
type input "30-70777231-6"
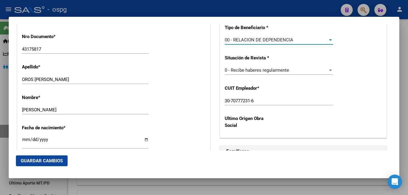
scroll to position [240, 0]
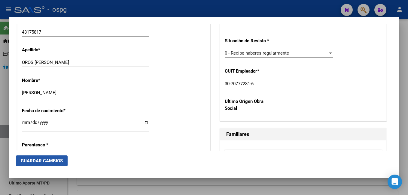
click at [43, 160] on span "Guardar Cambios" at bounding box center [42, 160] width 42 height 5
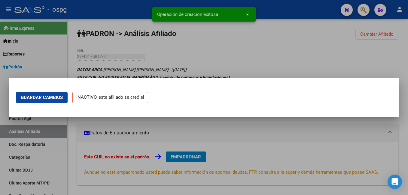
scroll to position [0, 0]
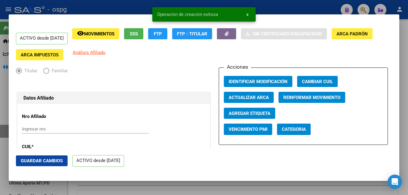
click at [399, 48] on div at bounding box center [204, 97] width 408 height 195
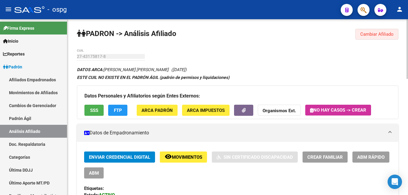
drag, startPoint x: 379, startPoint y: 33, endPoint x: 285, endPoint y: 38, distance: 94.0
click at [380, 32] on span "Cambiar Afiliado" at bounding box center [376, 34] width 33 height 5
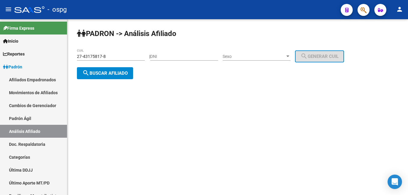
click at [102, 74] on span "search Buscar afiliado" at bounding box center [104, 73] width 45 height 5
